Goal: Information Seeking & Learning: Learn about a topic

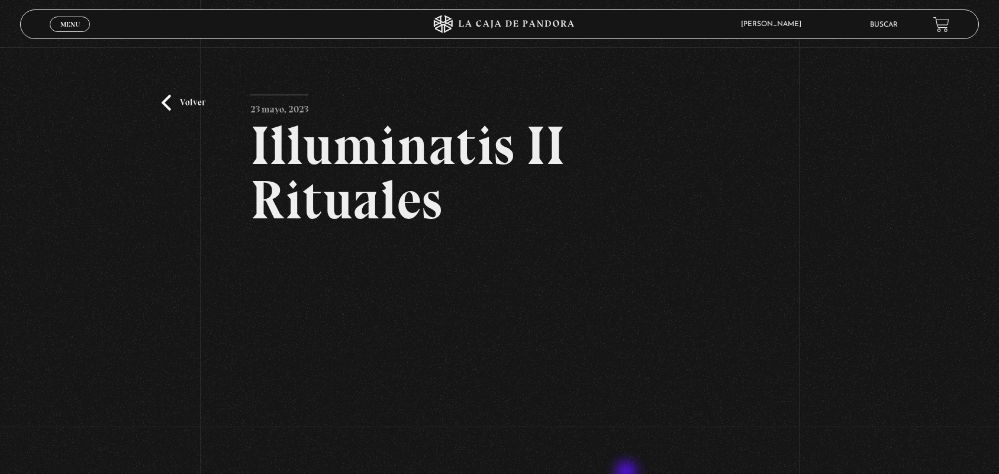
scroll to position [143, 0]
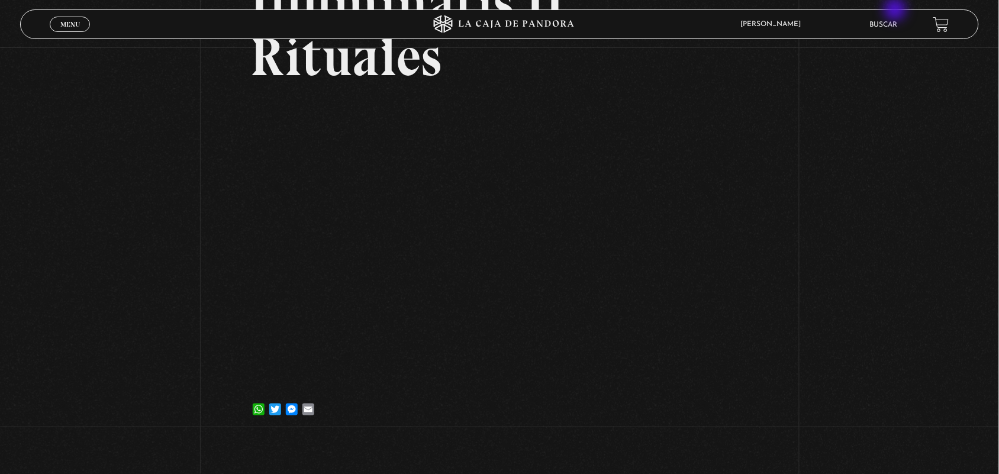
click at [897, 11] on div "ANGELA LUCIANO En vivos Pandora Centinelas Mi cuenta Salir Buscar" at bounding box center [799, 24] width 300 height 27
click at [881, 37] on div "ANGELA LUCIANO En vivos Pandora Centinelas Mi cuenta Salir Buscar" at bounding box center [799, 24] width 300 height 27
click at [882, 19] on li "Buscar" at bounding box center [884, 24] width 28 height 18
click at [887, 21] on link "Buscar" at bounding box center [884, 24] width 28 height 7
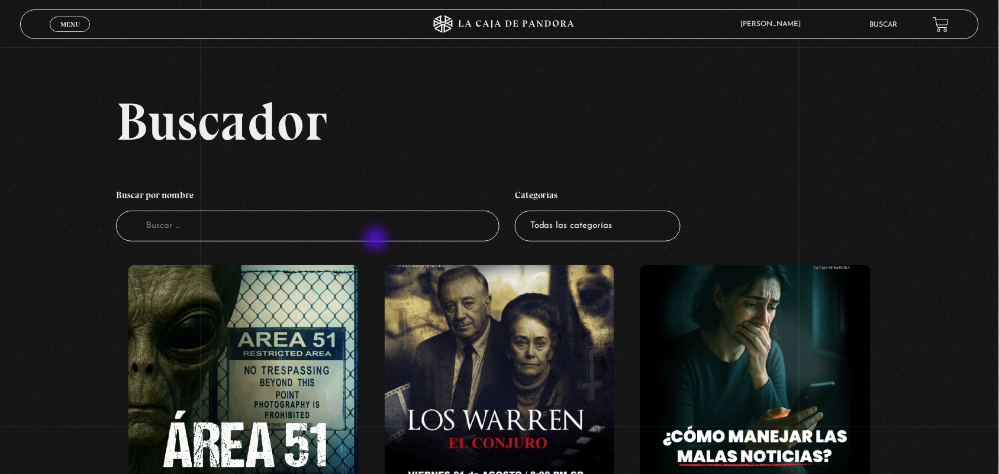
click at [375, 243] on li "Buscar por nombre Buscador" at bounding box center [308, 213] width 384 height 70
click at [342, 215] on input "Buscador" at bounding box center [308, 226] width 384 height 31
type input "i"
type input "iluminati"
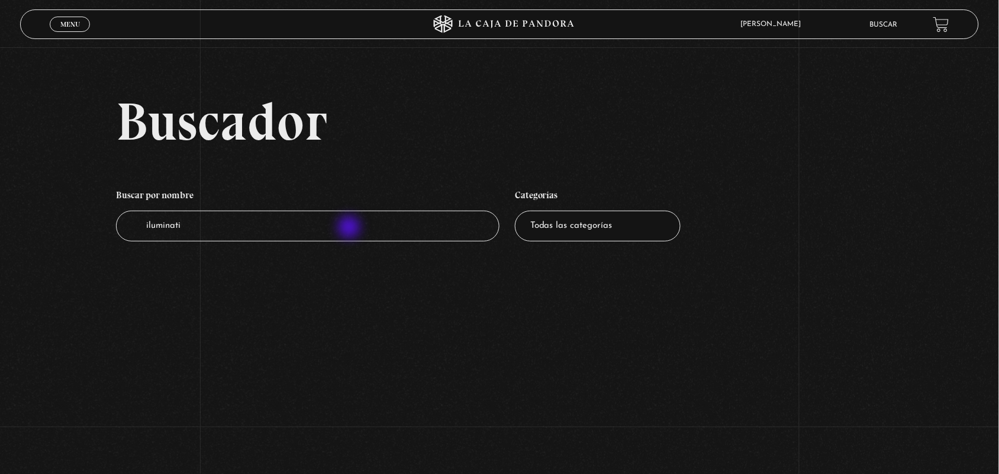
click at [350, 229] on input "iluminati" at bounding box center [308, 226] width 384 height 31
type input "ilumin"
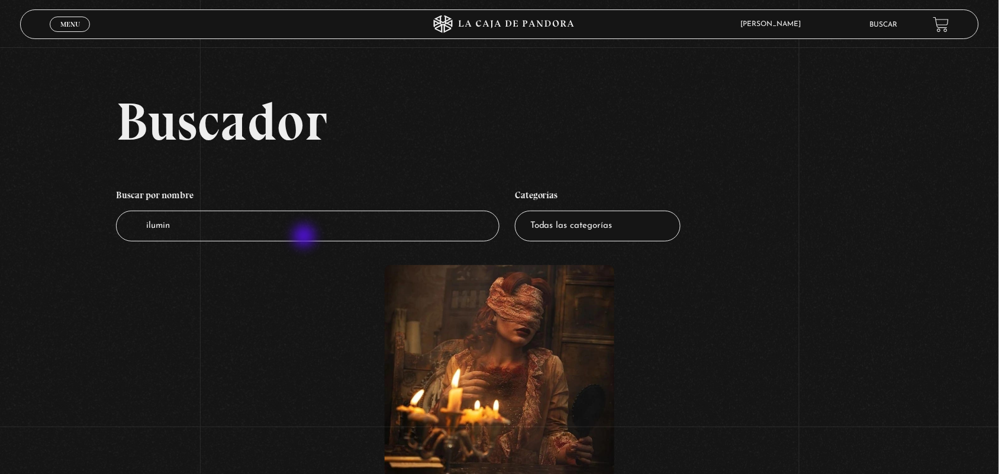
click at [305, 237] on input "ilumin" at bounding box center [308, 226] width 384 height 31
type input "ilu"
click at [288, 229] on input "ilum" at bounding box center [308, 226] width 384 height 31
type input "il"
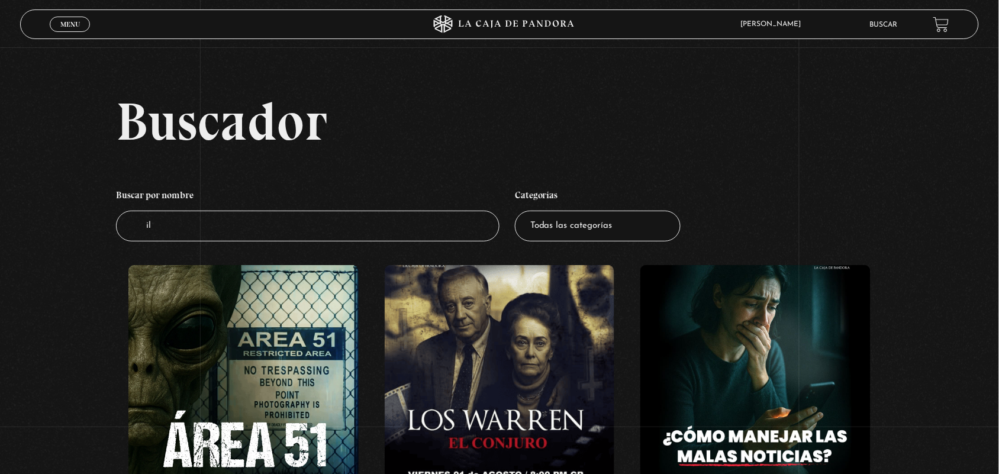
click at [288, 229] on input "il" at bounding box center [308, 226] width 384 height 31
type input "illumi"
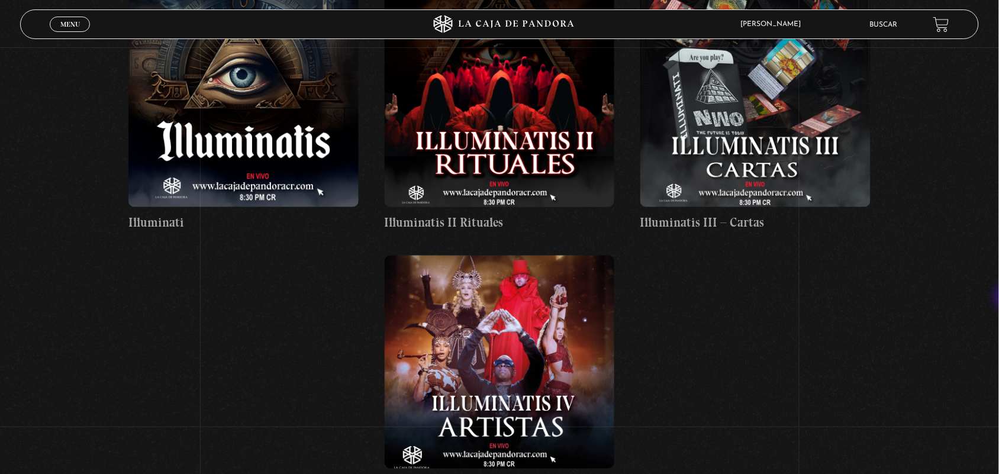
scroll to position [414, 0]
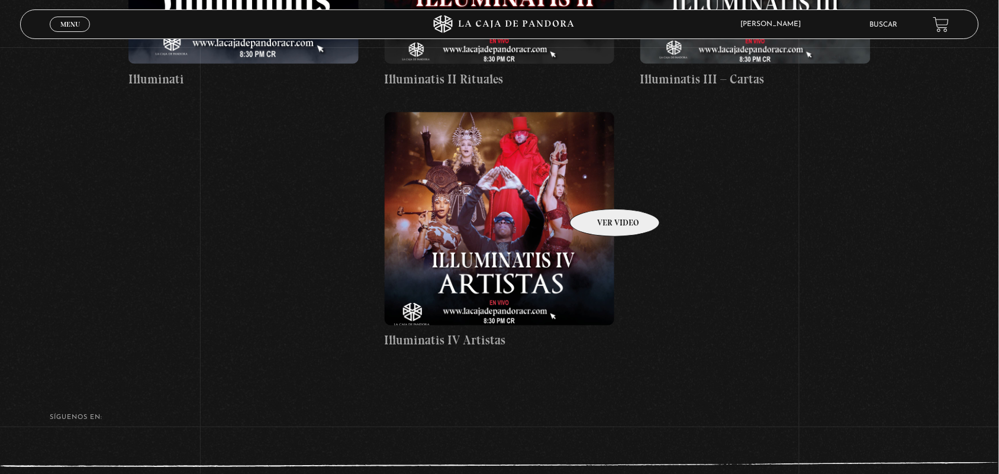
click at [600, 191] on figure at bounding box center [500, 218] width 230 height 213
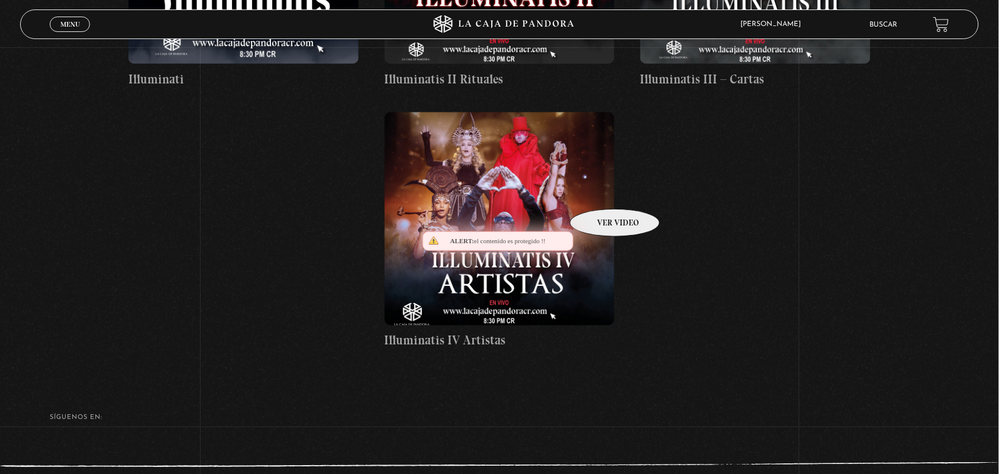
click at [600, 191] on figure at bounding box center [500, 218] width 230 height 213
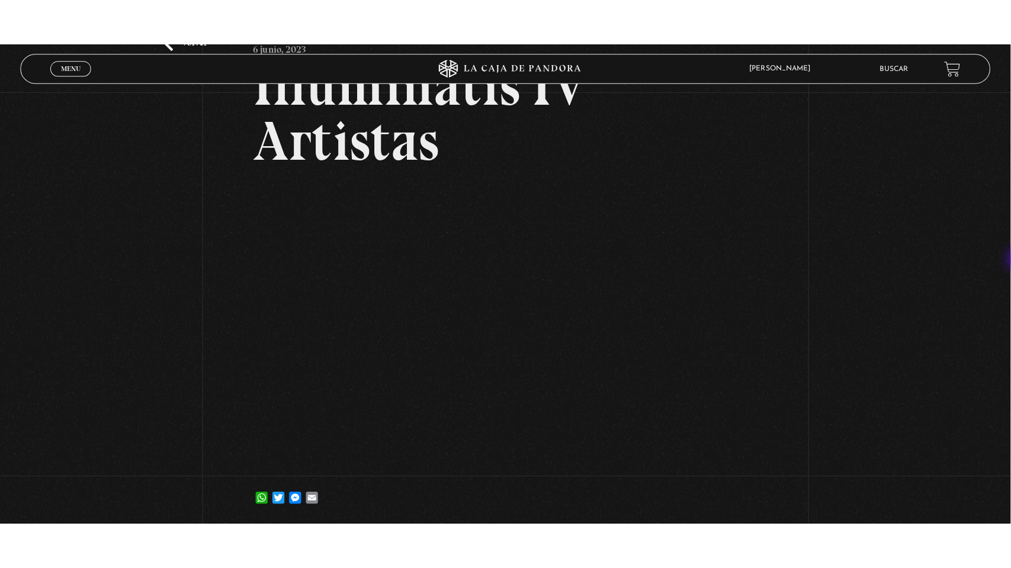
scroll to position [155, 0]
